Goal: Obtain resource: Download file/media

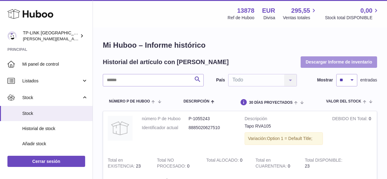
click at [339, 60] on button "Descargar Informe de inventario" at bounding box center [339, 61] width 77 height 11
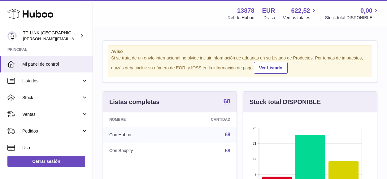
scroll to position [97, 134]
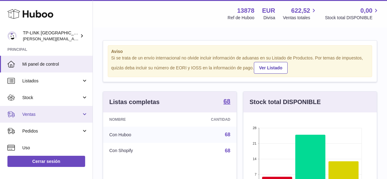
drag, startPoint x: 84, startPoint y: 117, endPoint x: 81, endPoint y: 117, distance: 3.2
click at [84, 117] on link "Ventas" at bounding box center [46, 114] width 93 height 17
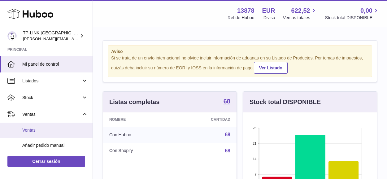
click at [41, 130] on span "Ventas" at bounding box center [55, 130] width 66 height 6
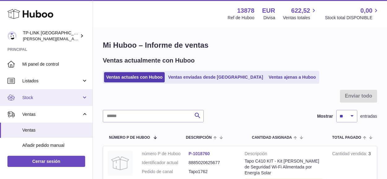
click at [86, 98] on link "Stock" at bounding box center [46, 97] width 93 height 17
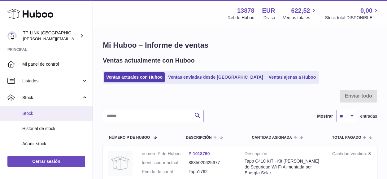
click at [46, 112] on span "Stock" at bounding box center [55, 114] width 66 height 6
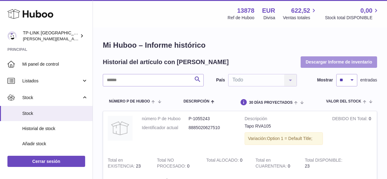
click at [334, 62] on button "Descargar Informe de inventario" at bounding box center [339, 61] width 77 height 11
